Goal: Task Accomplishment & Management: Use online tool/utility

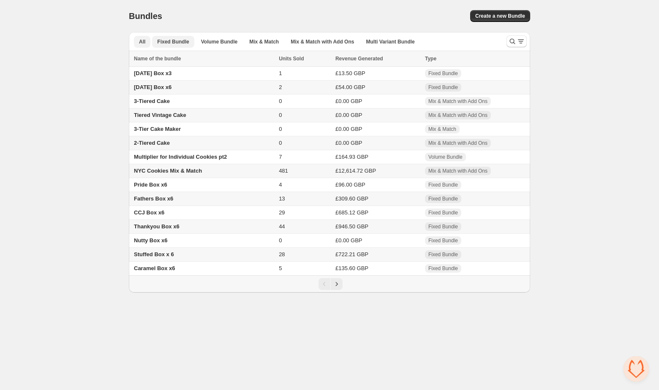
click at [180, 41] on span "Fixed Bundle" at bounding box center [173, 41] width 32 height 7
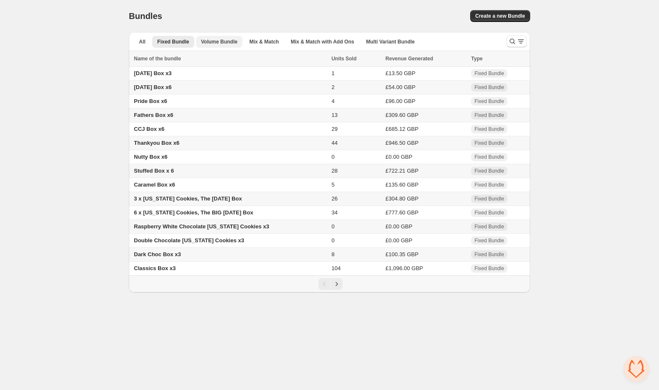
click at [225, 44] on span "Volume Bundle" at bounding box center [219, 41] width 36 height 7
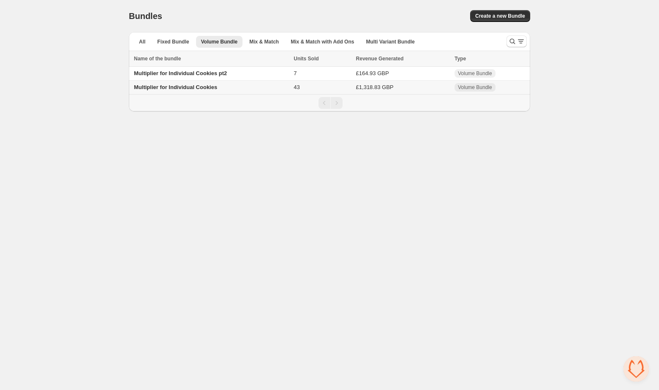
click at [256, 89] on div "Multiplier for Individual Cookies" at bounding box center [211, 87] width 155 height 8
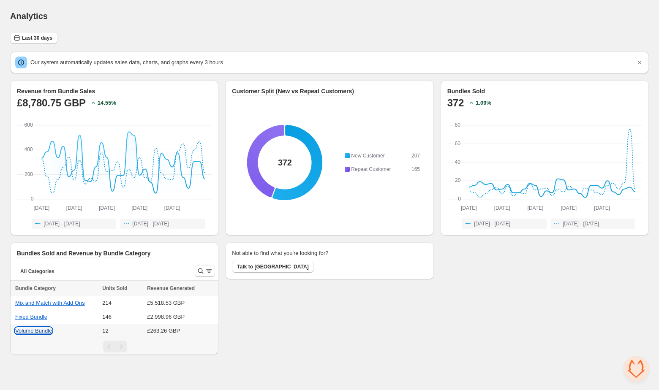
click at [36, 331] on button "Volume Bundle" at bounding box center [33, 331] width 37 height 6
